Goal: Information Seeking & Learning: Check status

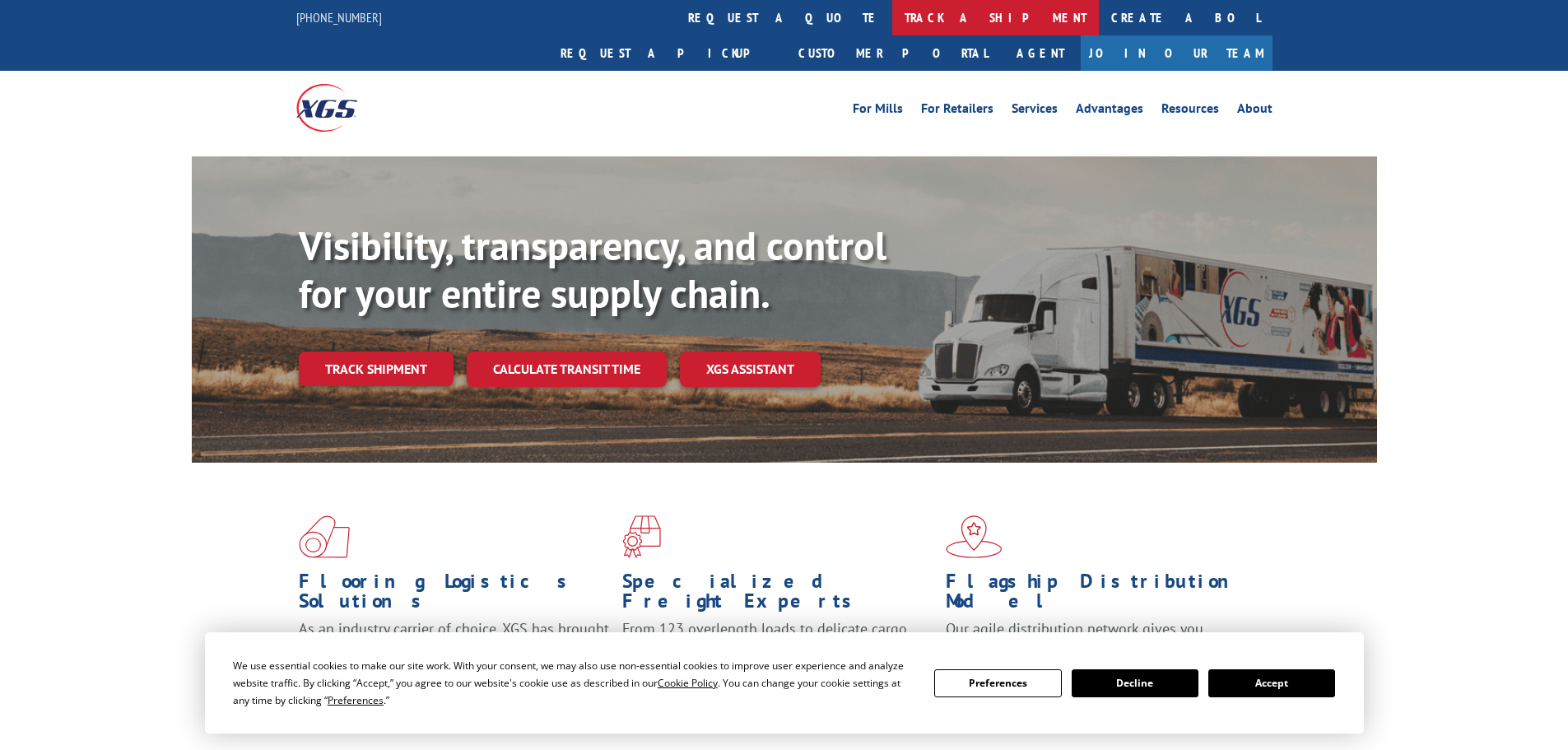
click at [892, 4] on link "track a shipment" at bounding box center [995, 18] width 207 height 35
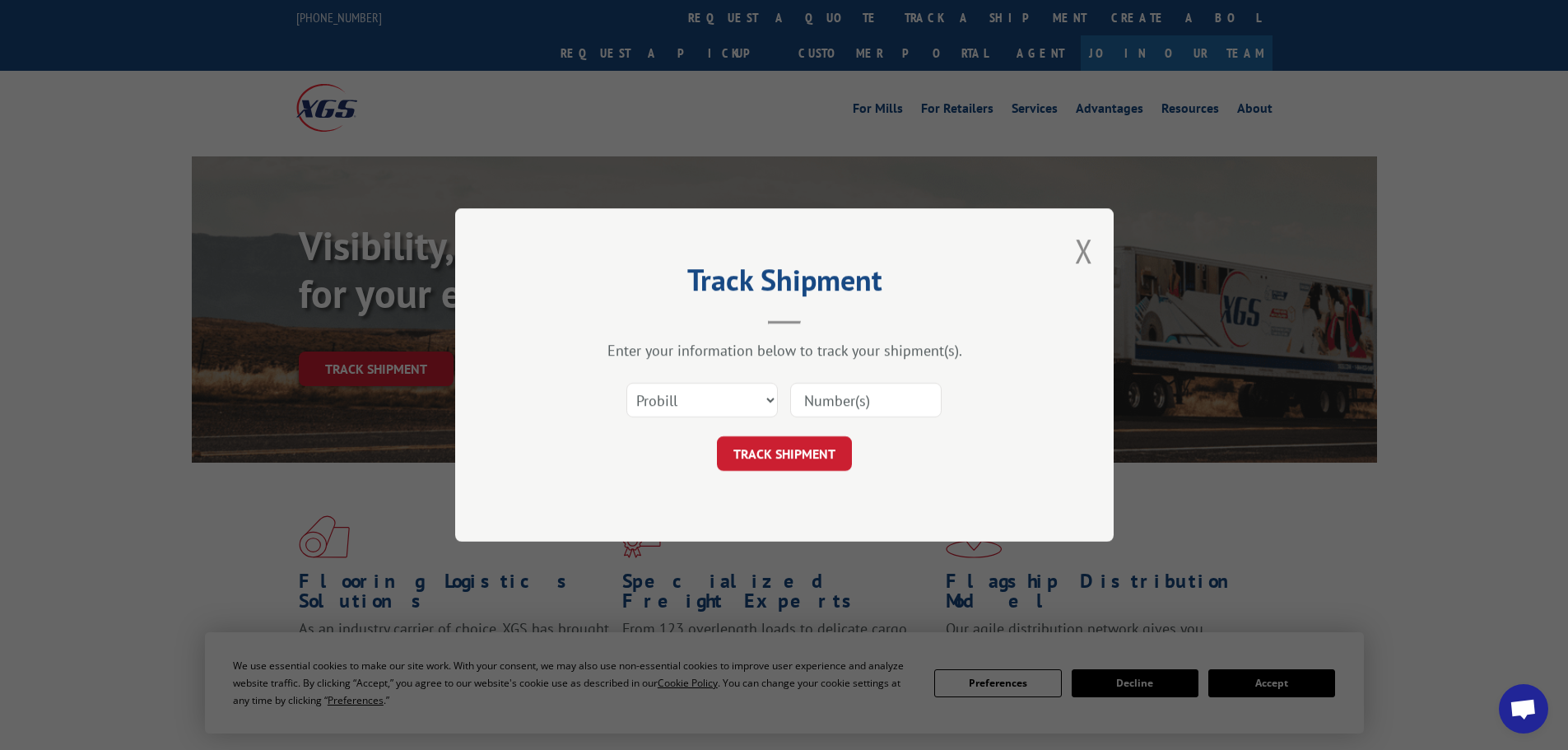
click at [862, 406] on input at bounding box center [865, 400] width 152 height 35
paste input "6DL1148"
type input "6DL1148"
click at [761, 456] on button "TRACK SHIPMENT" at bounding box center [784, 453] width 135 height 35
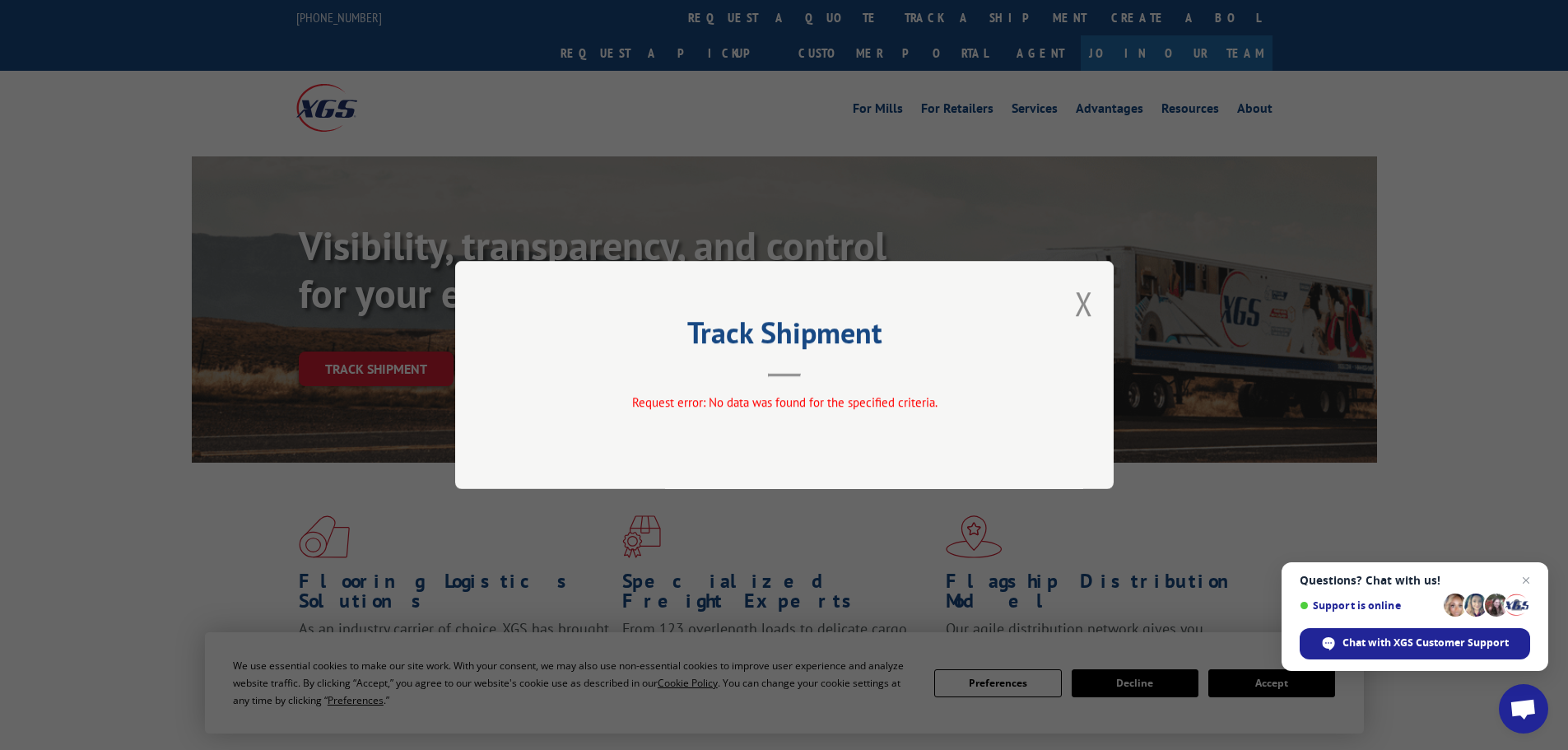
click at [1074, 310] on div "Track Shipment Request error: No data was found for the specified criteria." at bounding box center [784, 374] width 659 height 228
drag, startPoint x: 1106, startPoint y: 302, endPoint x: 1088, endPoint y: 313, distance: 21.1
click at [1099, 308] on div "Track Shipment Request error: No data was found for the specified criteria." at bounding box center [784, 374] width 659 height 228
click at [1088, 313] on button "Close modal" at bounding box center [1084, 303] width 18 height 43
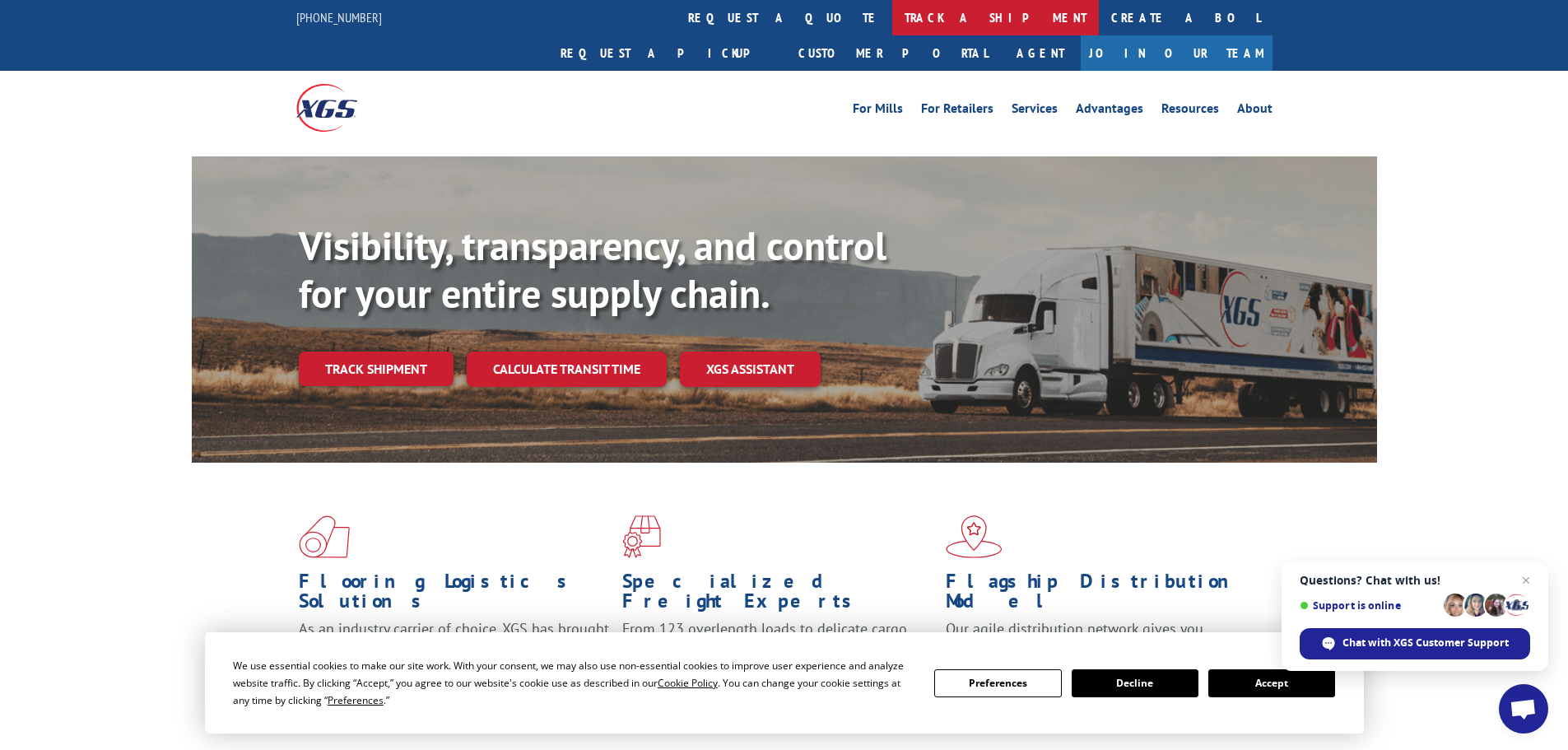
click at [892, 21] on link "track a shipment" at bounding box center [995, 18] width 207 height 35
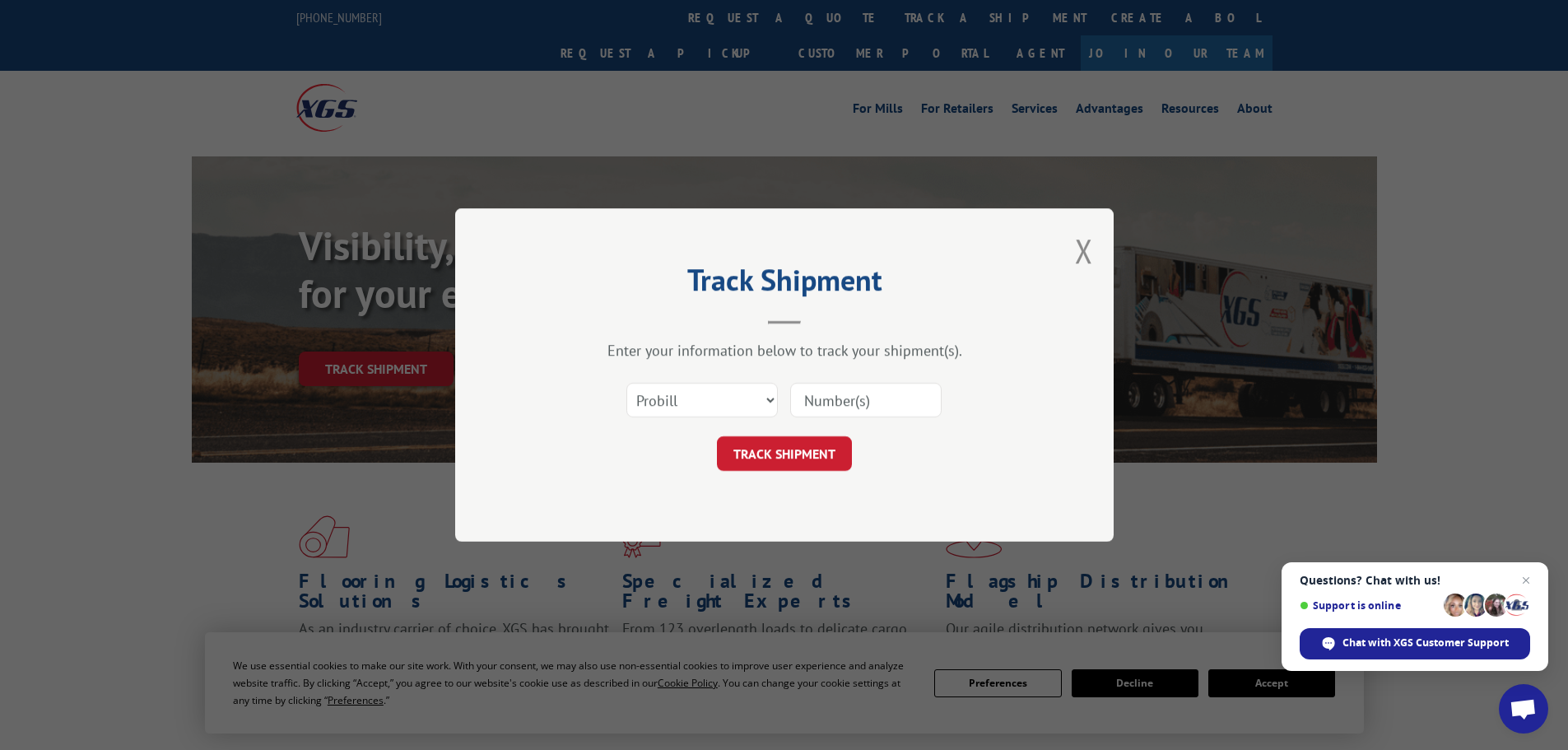
click at [866, 393] on input at bounding box center [865, 400] width 152 height 35
paste input "6DL6410"
type input "6DL6410"
click at [798, 442] on button "TRACK SHIPMENT" at bounding box center [784, 453] width 135 height 35
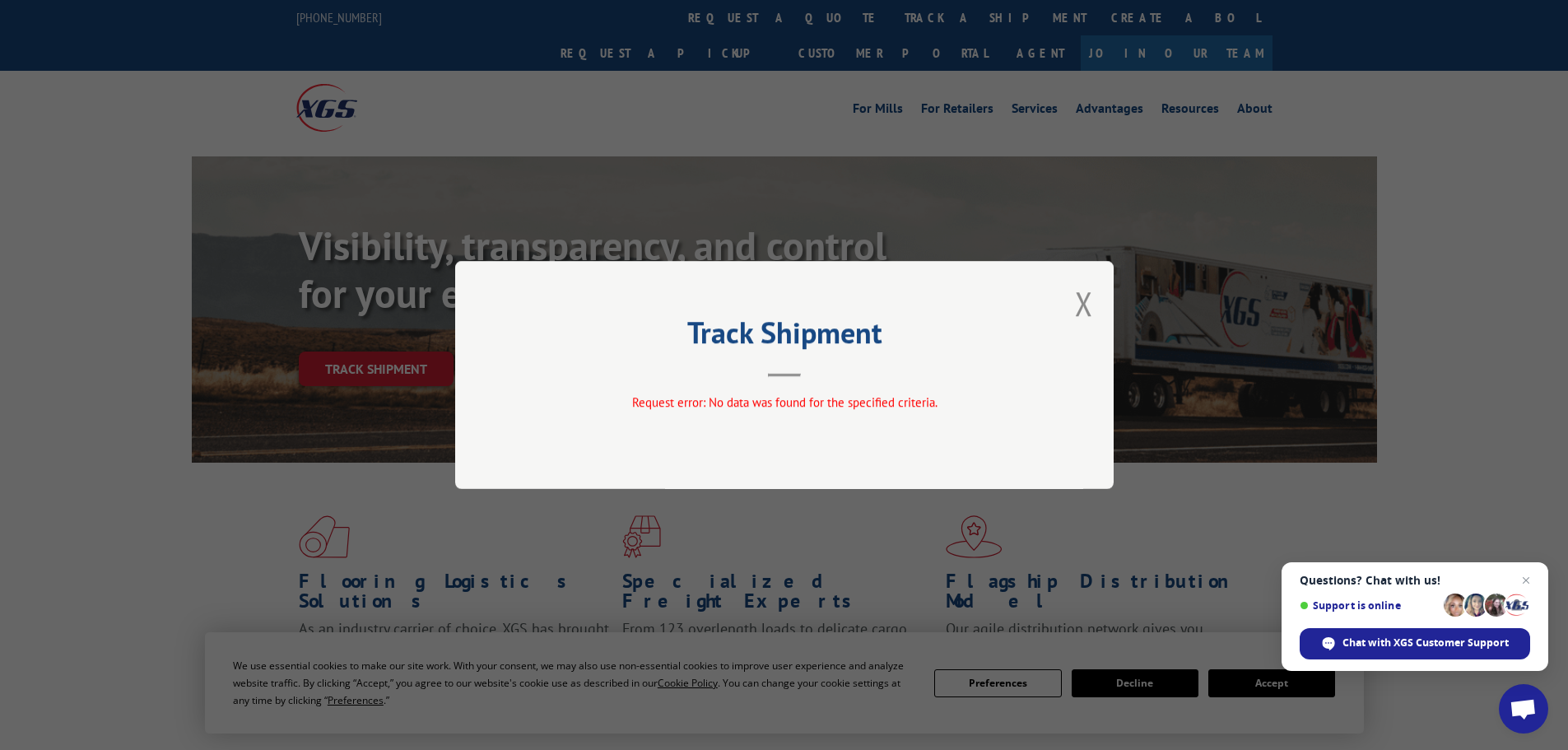
click at [1094, 301] on div "Track Shipment Request error: No data was found for the specified criteria." at bounding box center [784, 374] width 659 height 228
click at [1074, 304] on div "Track Shipment Request error: No data was found for the specified criteria." at bounding box center [784, 374] width 659 height 228
